Goal: Navigation & Orientation: Find specific page/section

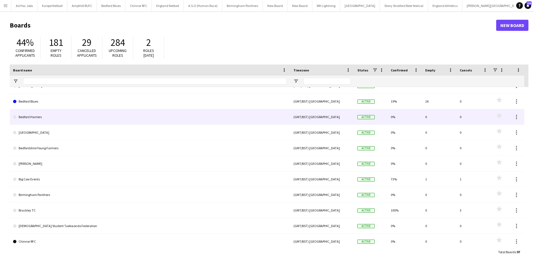
scroll to position [167, 0]
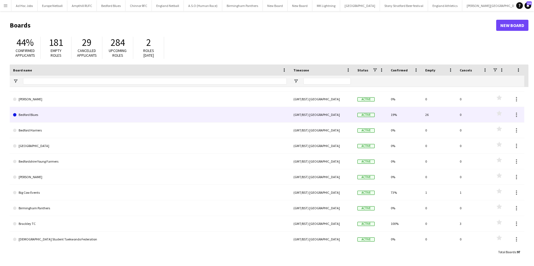
click at [118, 115] on link "Bedford Blues" at bounding box center [150, 115] width 274 height 16
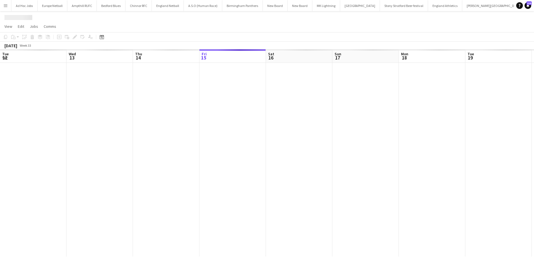
scroll to position [0, 133]
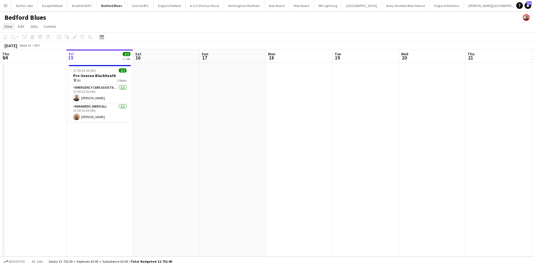
click at [8, 28] on span "View" at bounding box center [8, 26] width 8 height 5
click at [34, 26] on span "Jobs" at bounding box center [34, 26] width 8 height 5
click at [68, 21] on div "Bedford Blues" at bounding box center [267, 16] width 534 height 11
click at [4, 3] on app-icon "Menu" at bounding box center [5, 5] width 4 height 4
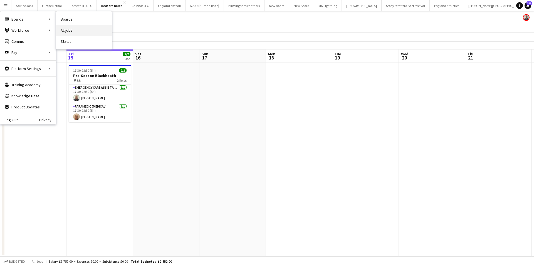
click at [62, 31] on link "All jobs" at bounding box center [84, 30] width 56 height 11
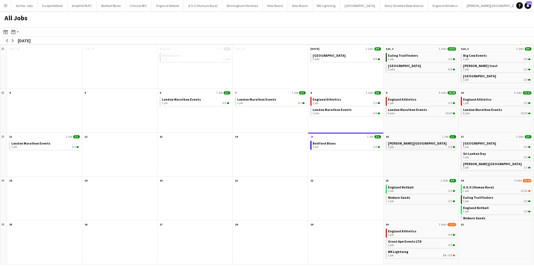
click at [411, 147] on div "1 job 1/1" at bounding box center [421, 146] width 67 height 3
click at [489, 144] on span "[GEOGRAPHIC_DATA]" at bounding box center [479, 143] width 33 height 4
click at [473, 154] on span "Sri Lankan Day" at bounding box center [474, 154] width 23 height 4
click at [339, 136] on app-all-jobs-month-view-date-header "15 1 Job 2/2" at bounding box center [345, 136] width 75 height 7
click at [343, 141] on link "Bedford Blues 1 job 2/2" at bounding box center [346, 145] width 67 height 8
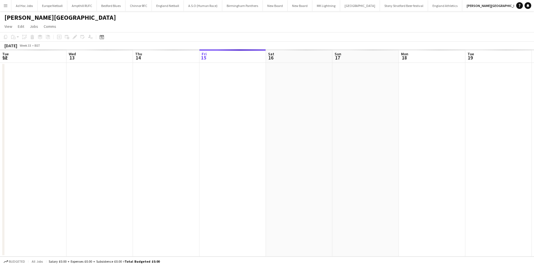
scroll to position [0, 133]
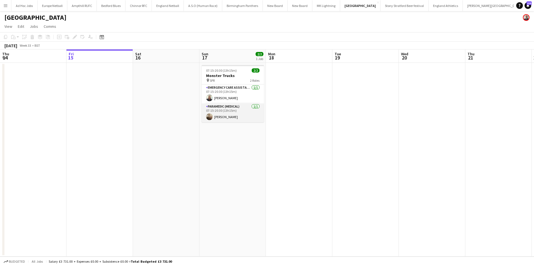
drag, startPoint x: 193, startPoint y: 46, endPoint x: 238, endPoint y: 105, distance: 74.8
click at [238, 105] on app-calendar "Copy Paste Paste Ctrl+V Paste with crew Ctrl+Shift+V Paste linked Job Delete Gr…" at bounding box center [267, 144] width 534 height 224
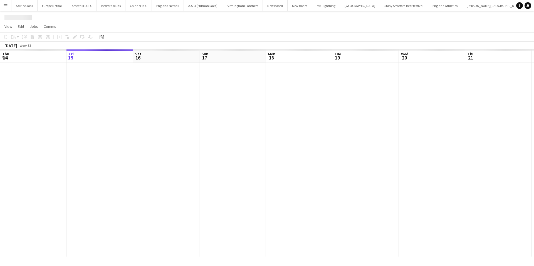
scroll to position [0, 5]
